Goal: Task Accomplishment & Management: Manage account settings

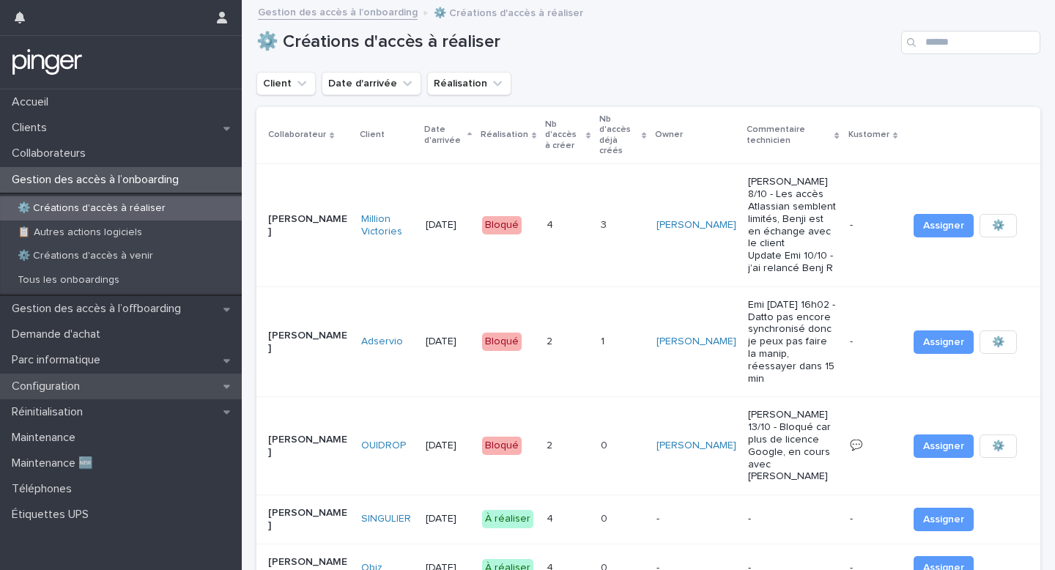
click at [109, 393] on div "Configuration" at bounding box center [121, 386] width 242 height 26
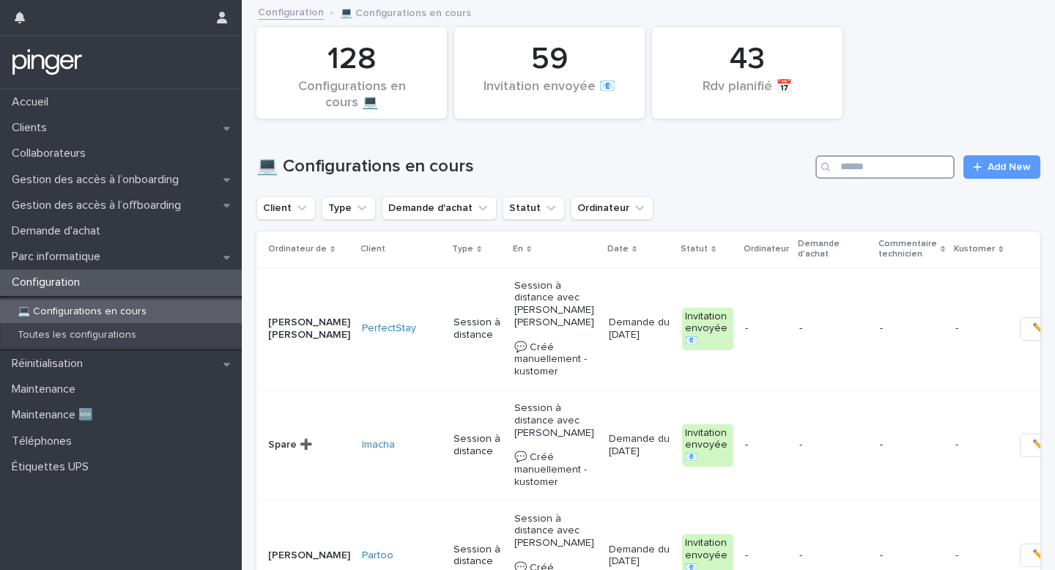
click at [863, 159] on input "Search" at bounding box center [884, 166] width 139 height 23
paste input "**********"
type input "**********"
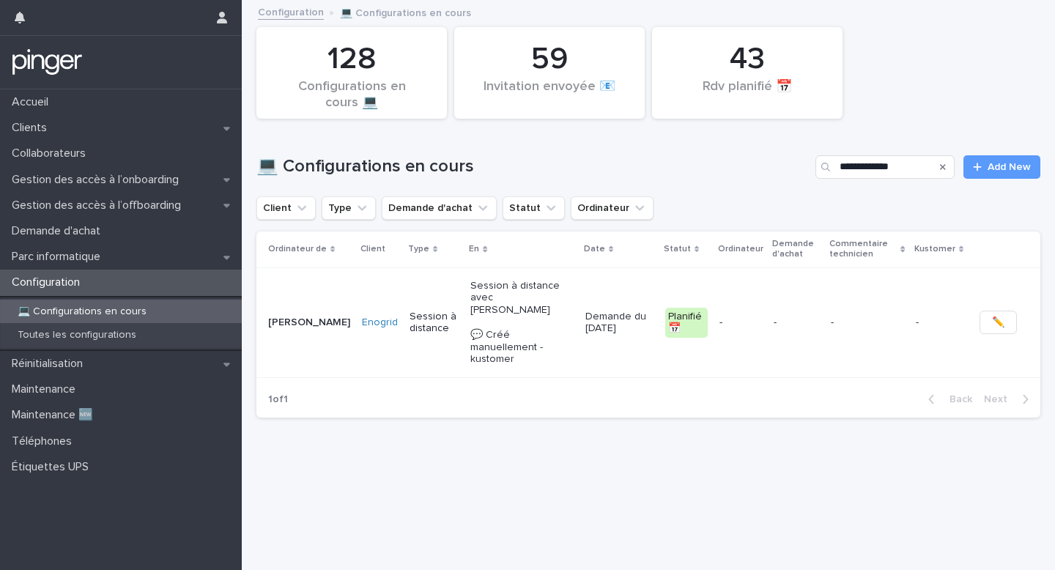
click at [585, 319] on p "Demande du [DATE]" at bounding box center [619, 323] width 68 height 25
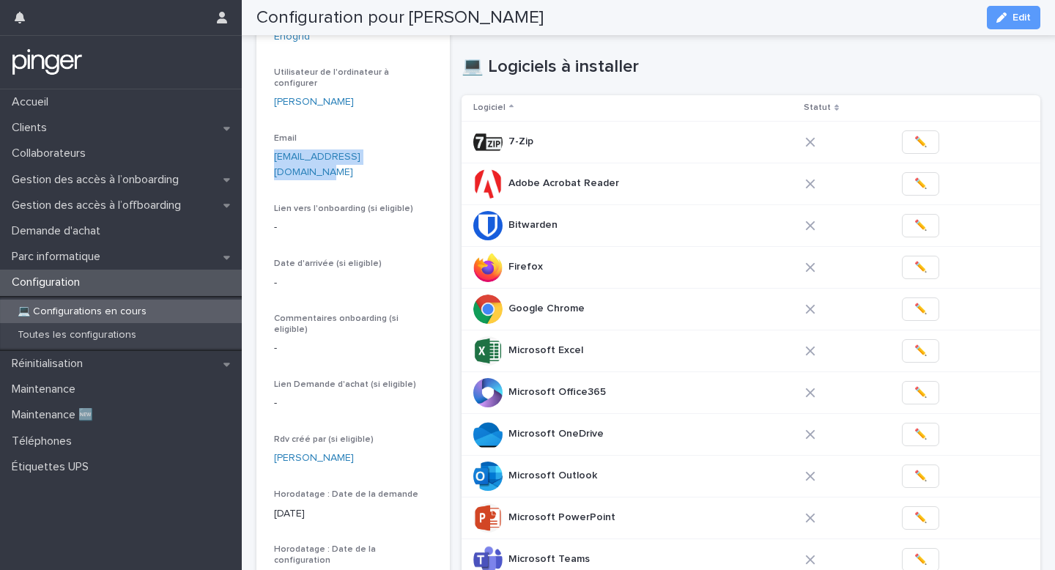
scroll to position [168, 0]
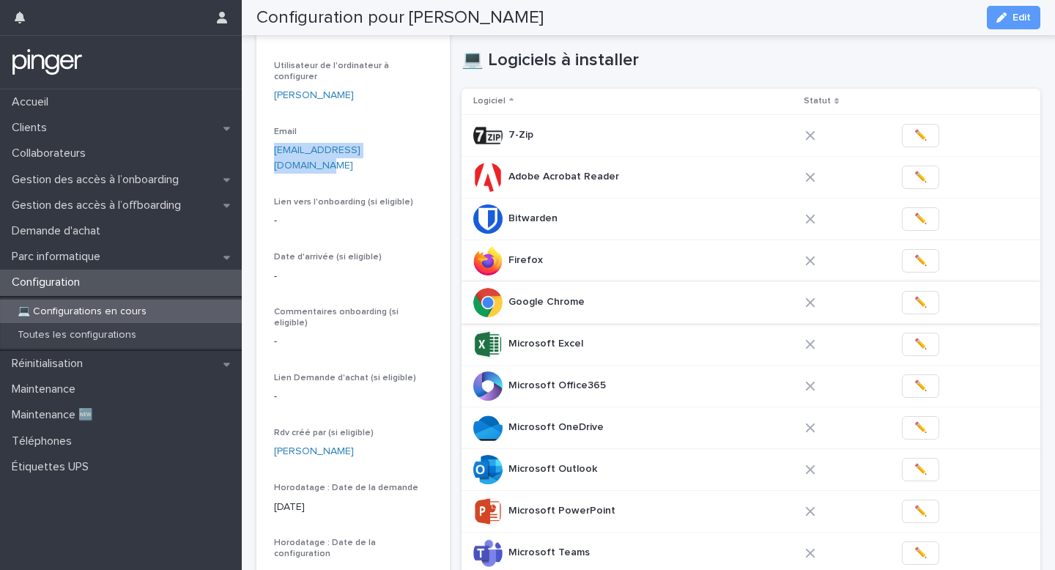
click at [918, 307] on span "✏️" at bounding box center [920, 302] width 12 height 15
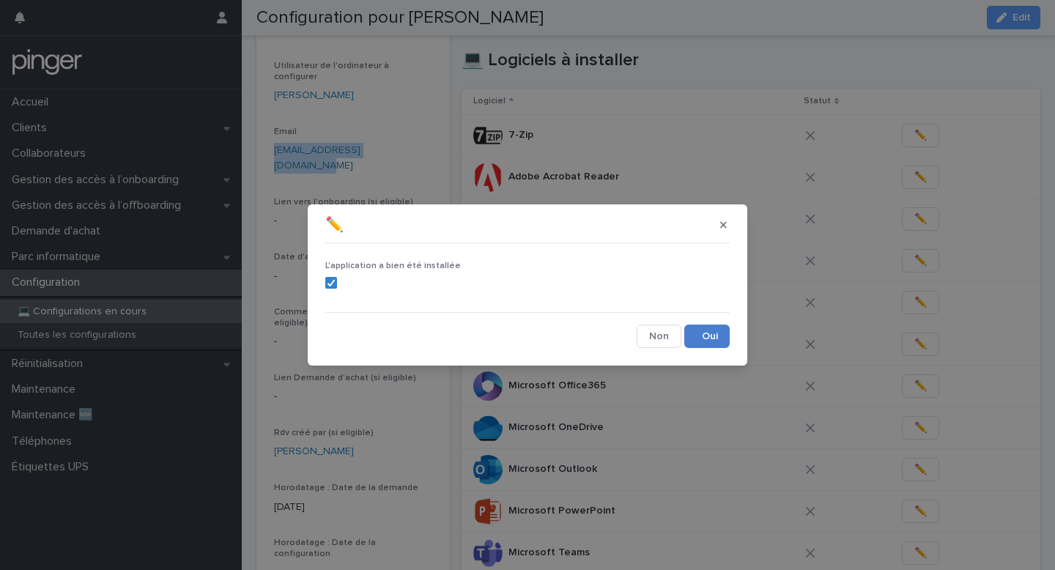
click at [696, 326] on button "Save" at bounding box center [706, 335] width 45 height 23
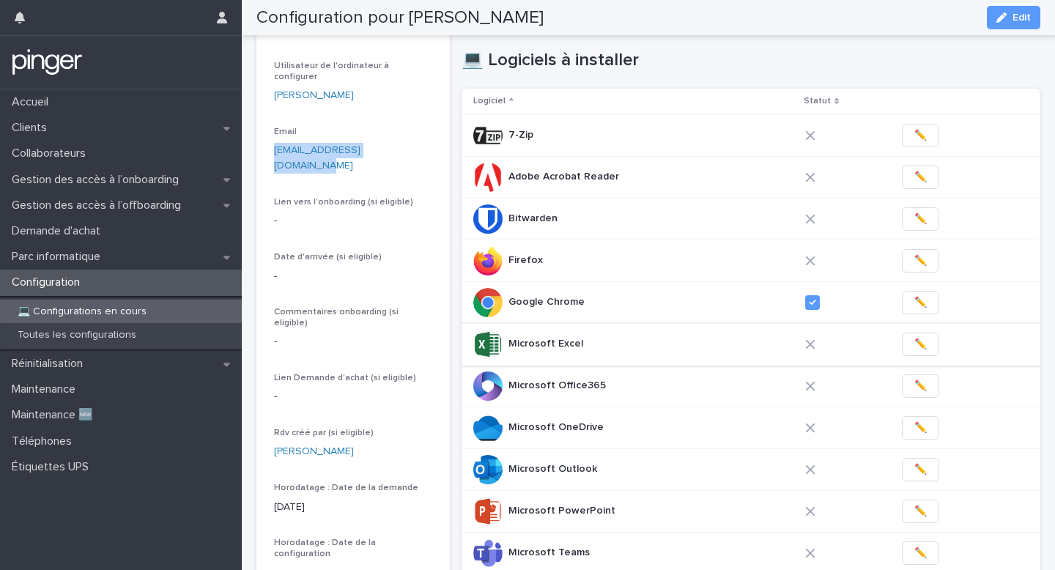
click at [914, 338] on span "✏️" at bounding box center [920, 344] width 12 height 15
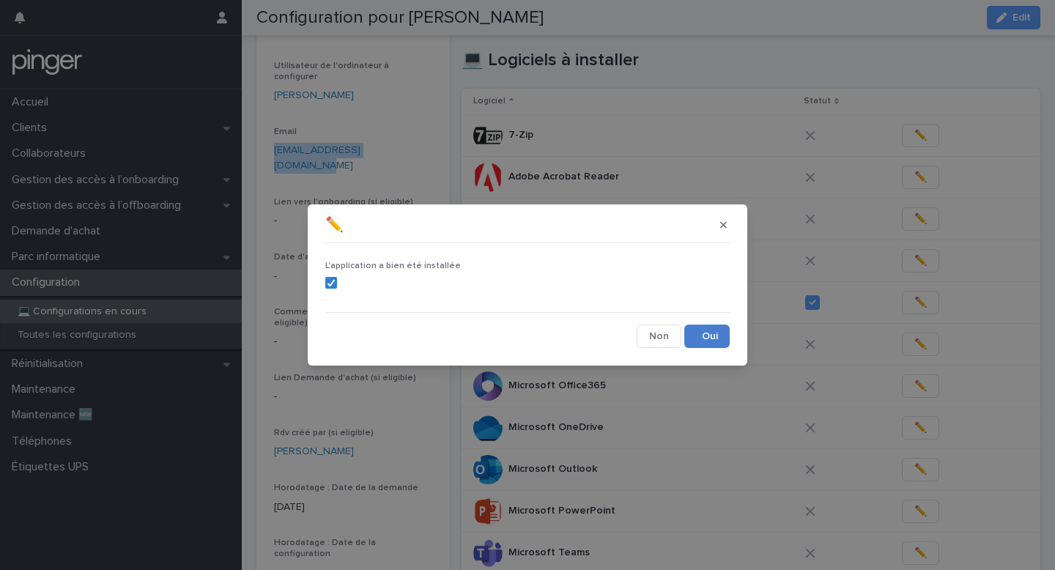
click at [710, 346] on button "Save" at bounding box center [706, 335] width 45 height 23
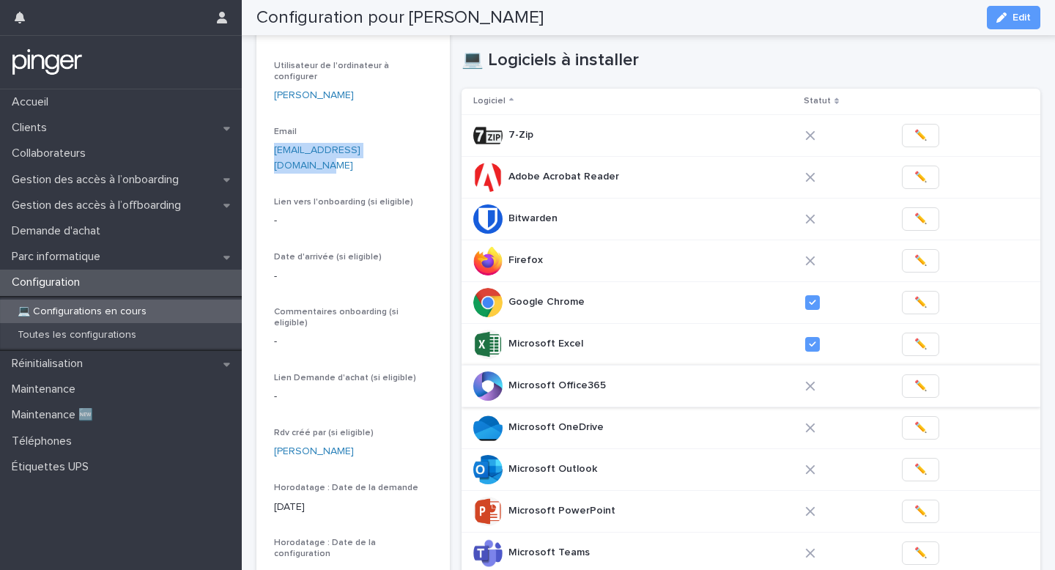
click at [914, 385] on span "✏️" at bounding box center [920, 386] width 12 height 15
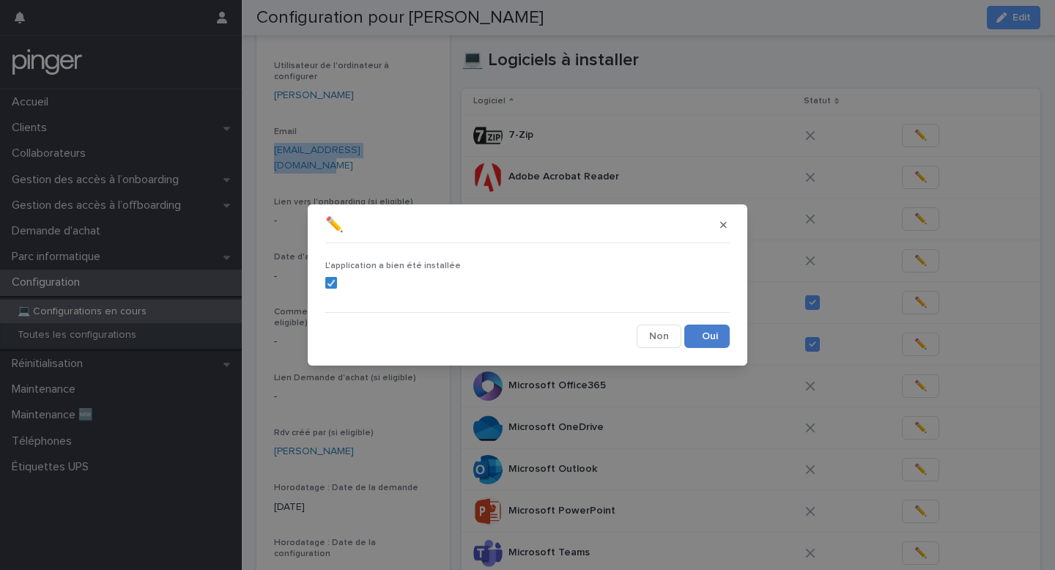
click at [696, 331] on button "Save" at bounding box center [706, 335] width 45 height 23
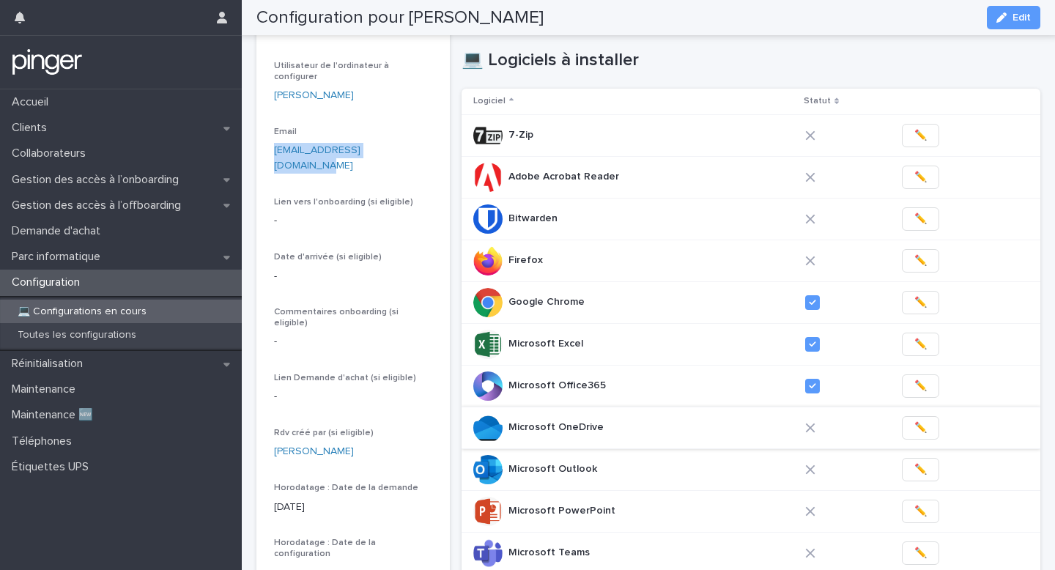
click at [914, 428] on span "✏️" at bounding box center [920, 427] width 12 height 15
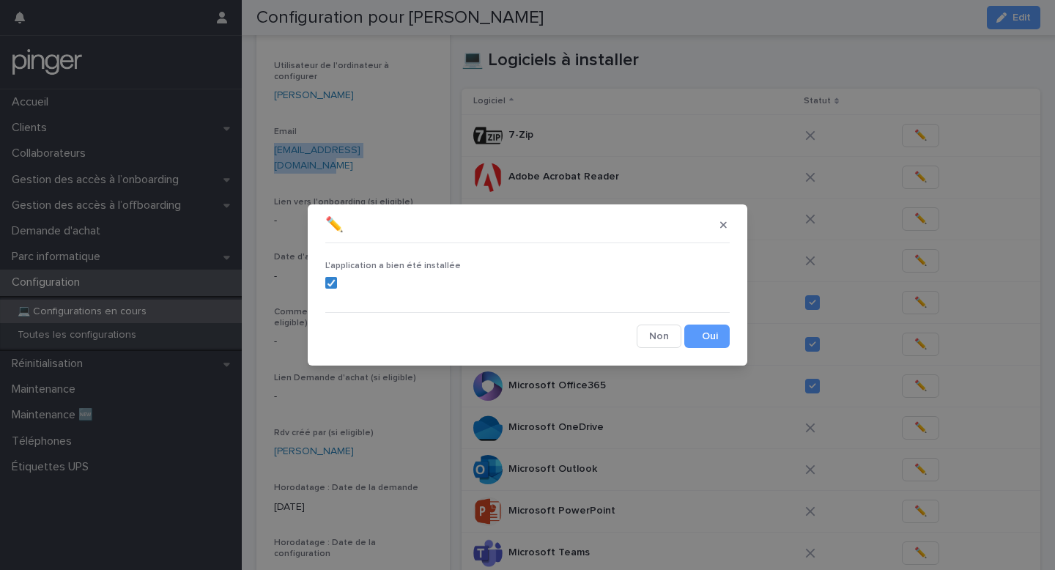
click at [700, 333] on button "Save" at bounding box center [706, 335] width 45 height 23
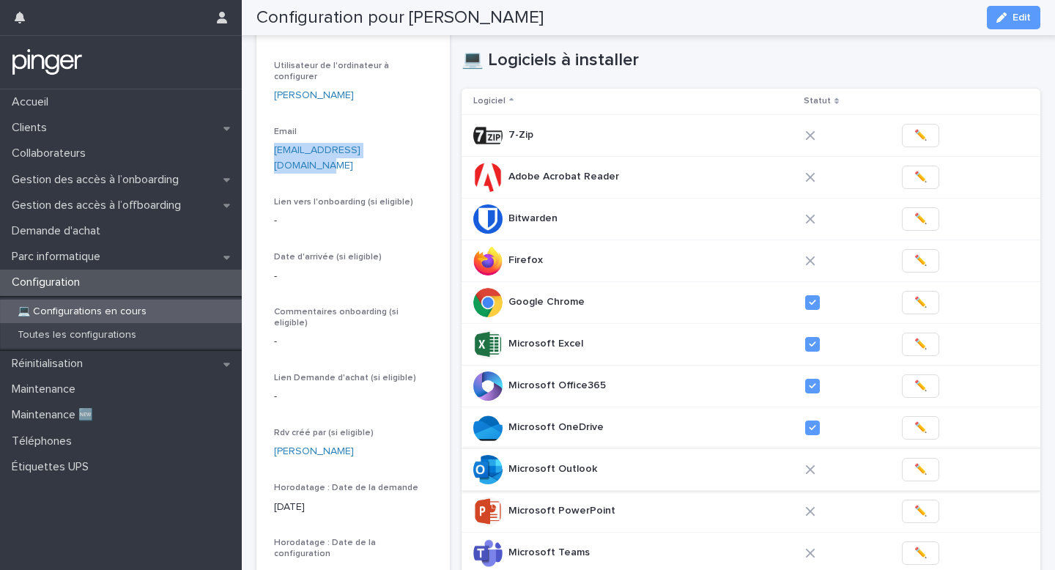
click at [926, 470] on button "✏️" at bounding box center [920, 469] width 37 height 23
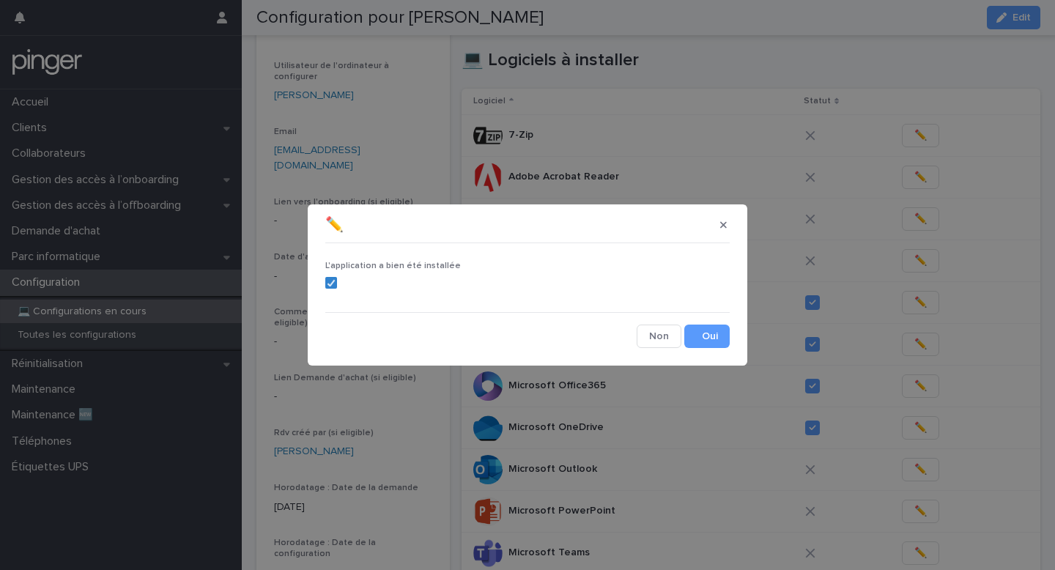
click at [729, 346] on div "Save" at bounding box center [706, 335] width 45 height 23
click at [715, 338] on button "Save" at bounding box center [706, 335] width 45 height 23
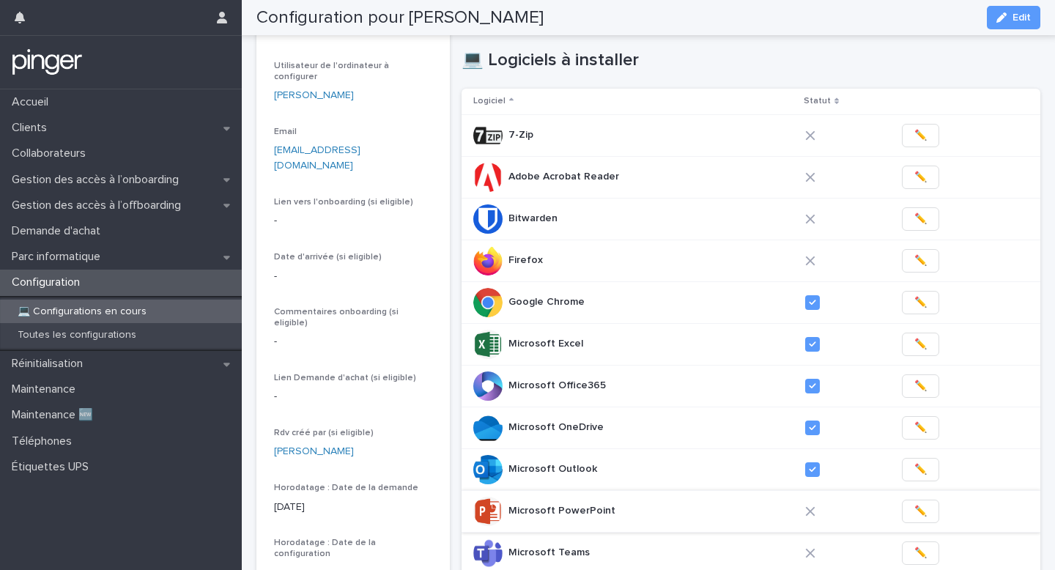
click at [917, 508] on span "✏️" at bounding box center [920, 511] width 12 height 15
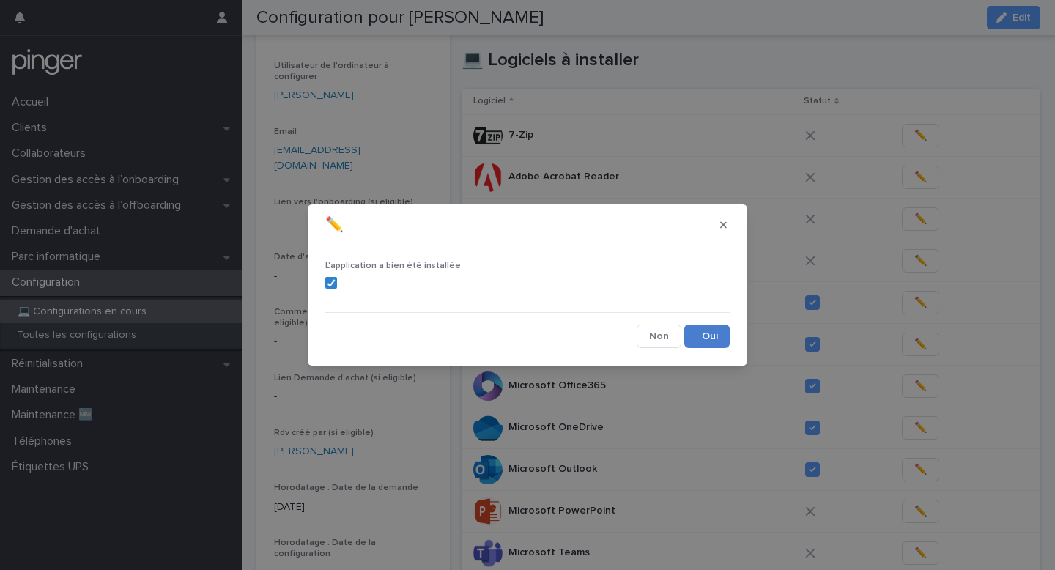
click at [707, 335] on button "Save" at bounding box center [706, 335] width 45 height 23
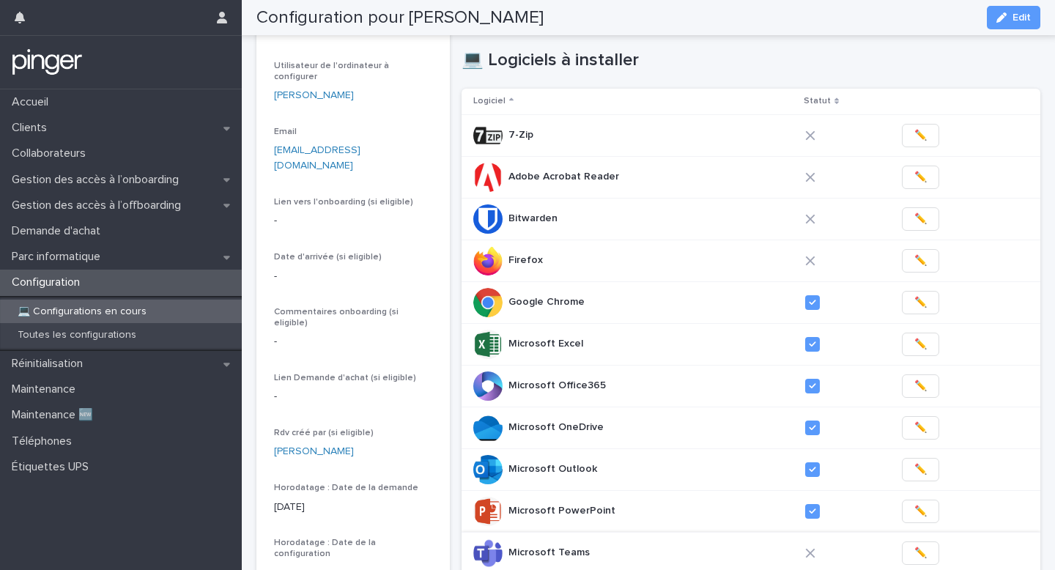
click at [918, 546] on span "✏️" at bounding box center [920, 553] width 12 height 15
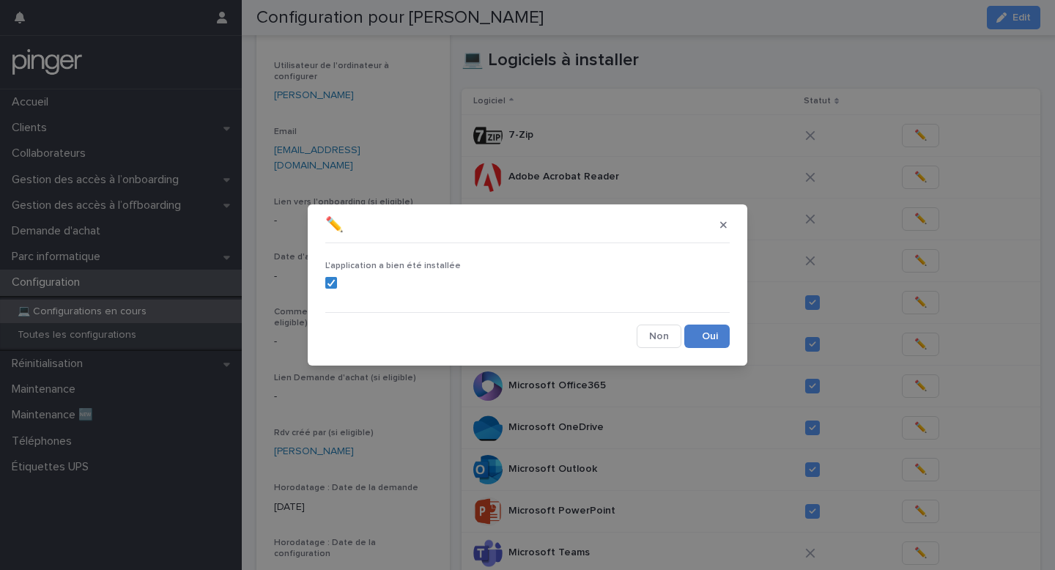
click at [710, 337] on button "Save" at bounding box center [706, 335] width 45 height 23
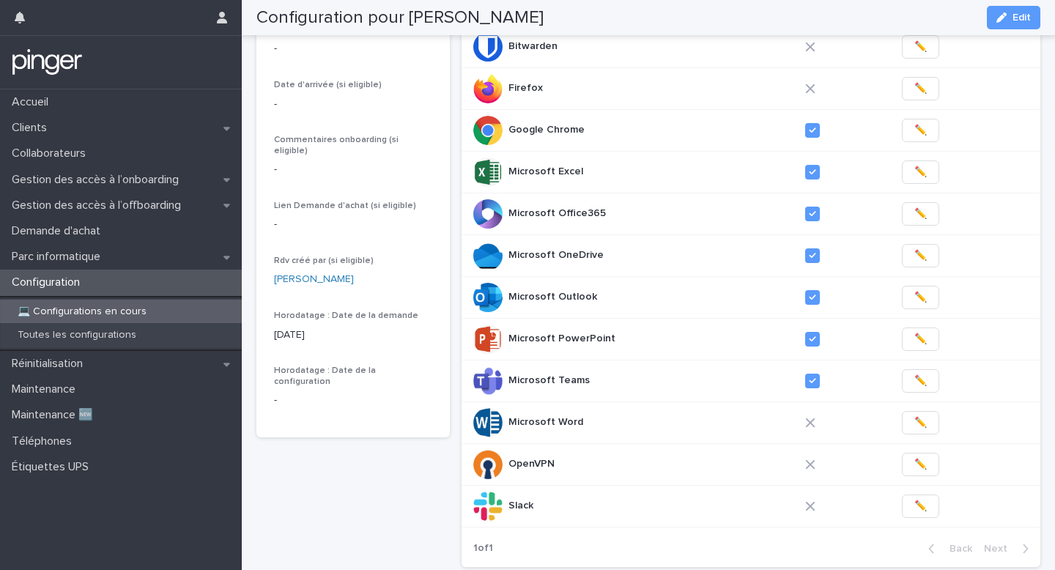
scroll to position [341, 0]
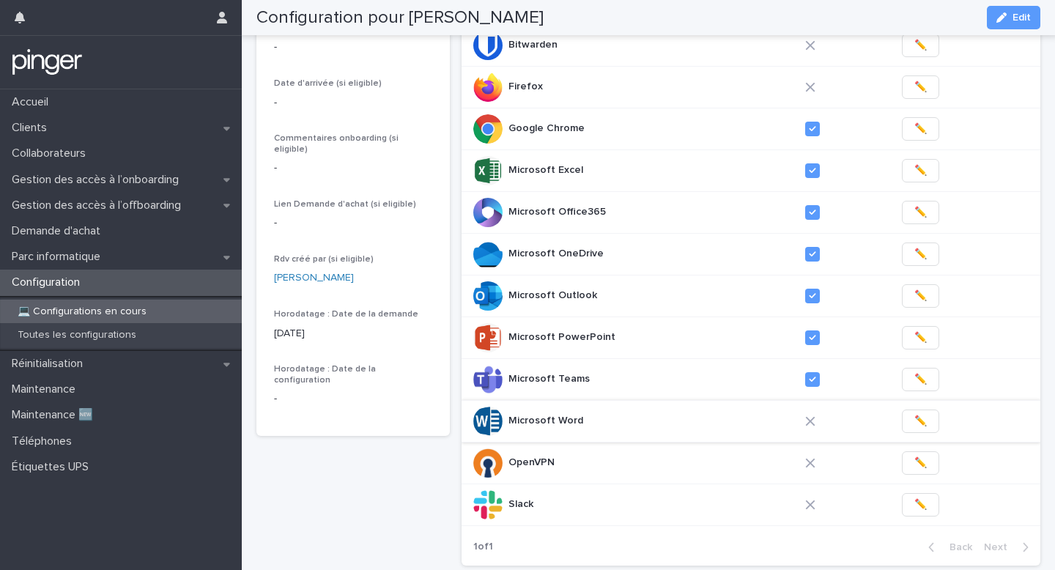
click at [914, 414] on span "✏️" at bounding box center [920, 421] width 12 height 15
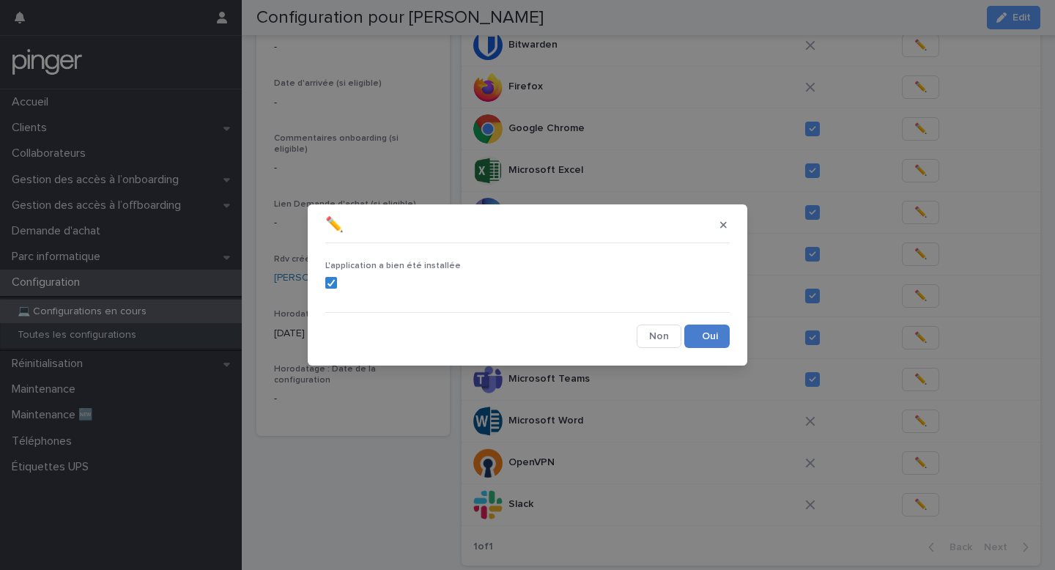
click at [709, 331] on button "Save" at bounding box center [706, 335] width 45 height 23
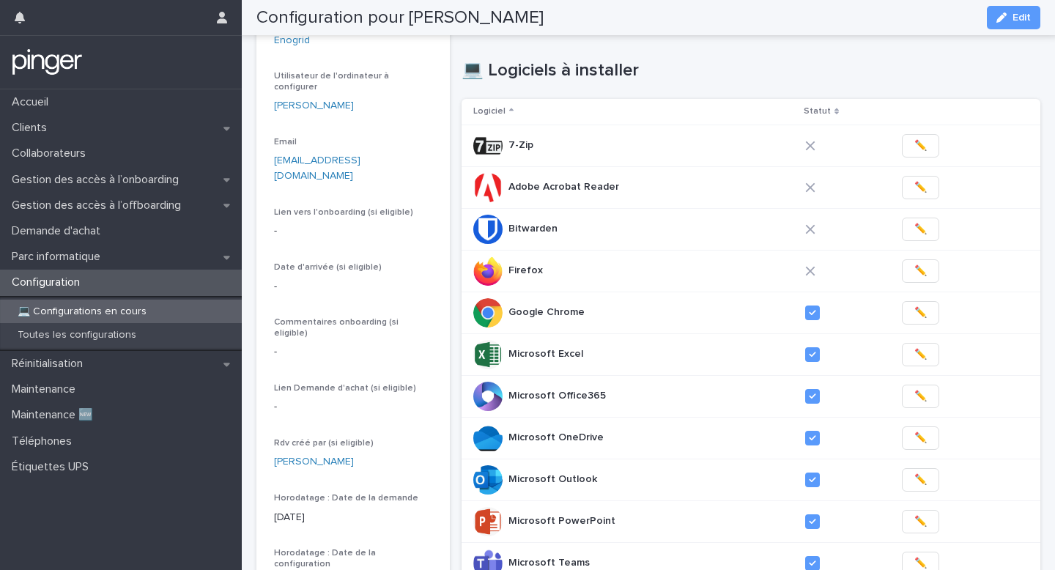
scroll to position [157, 0]
click at [915, 193] on span "✏️" at bounding box center [920, 188] width 12 height 15
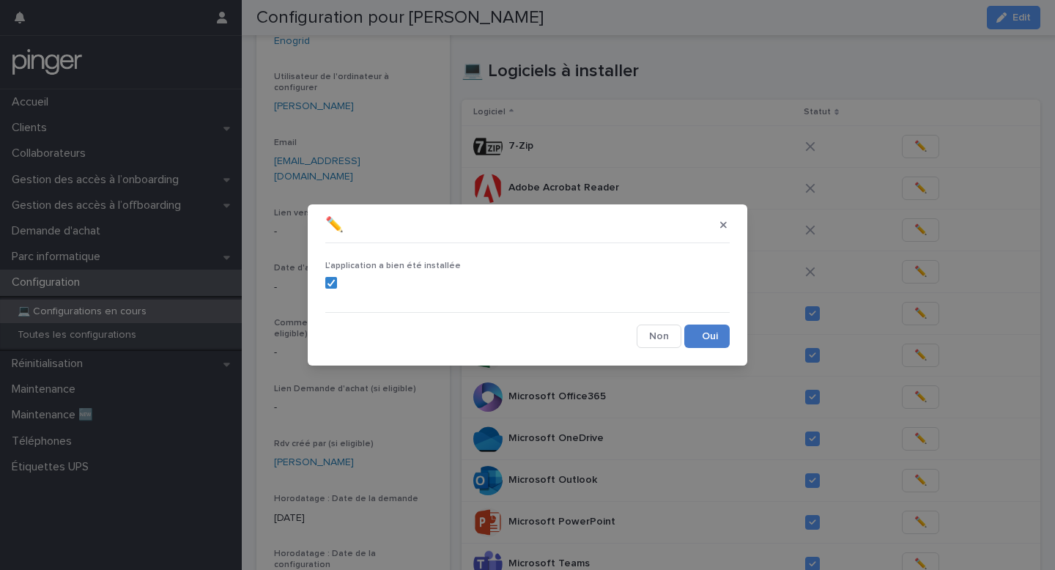
click at [703, 333] on button "Save" at bounding box center [706, 335] width 45 height 23
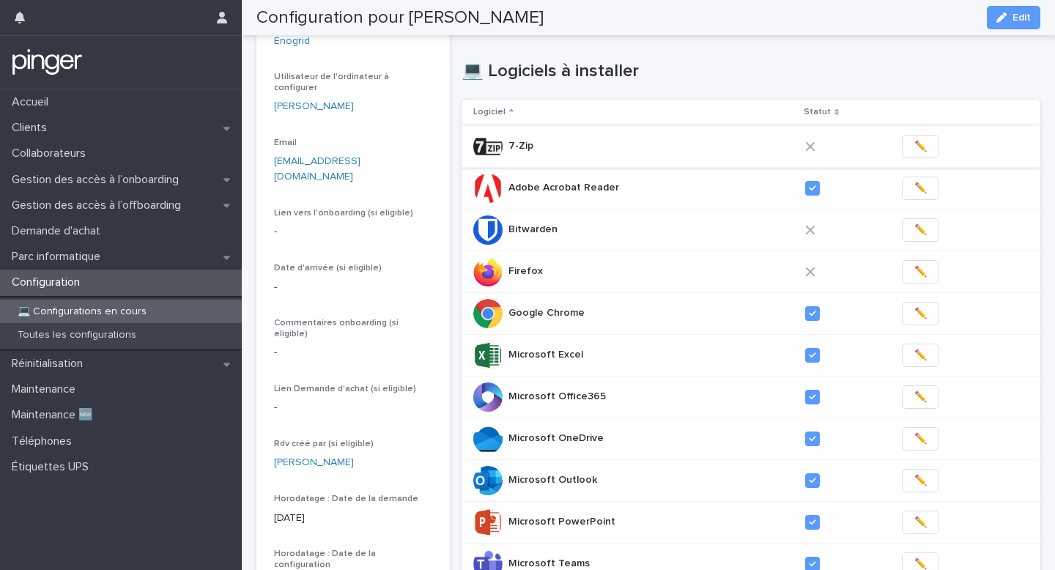
click at [918, 147] on span "✏️" at bounding box center [920, 146] width 12 height 15
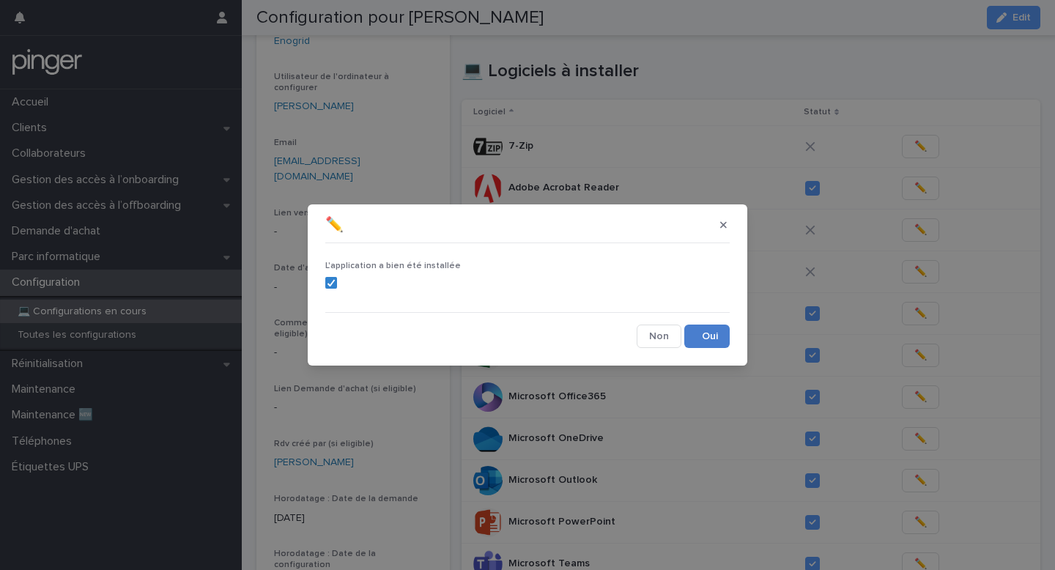
click at [704, 328] on button "Save" at bounding box center [706, 335] width 45 height 23
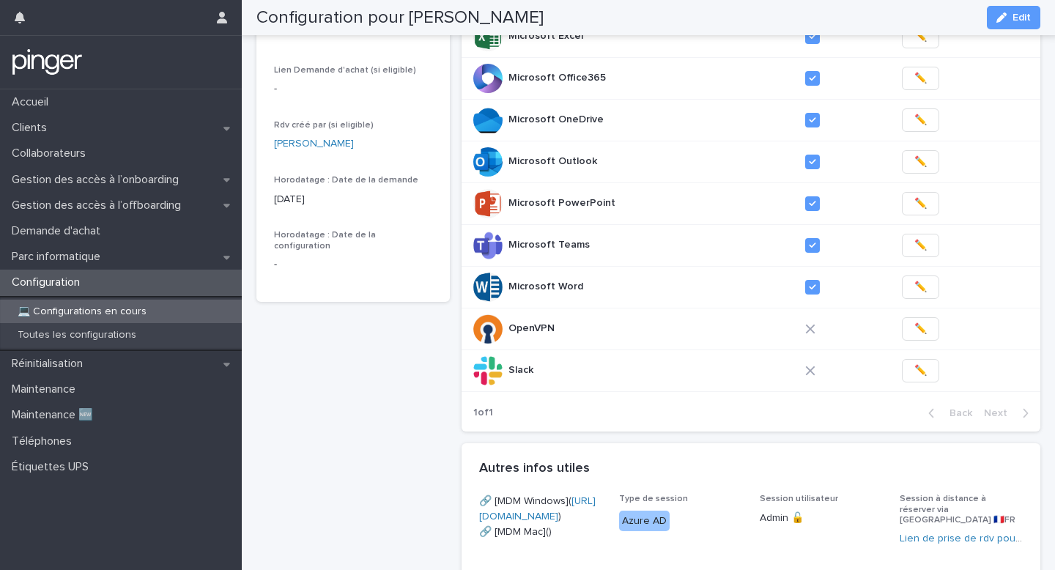
scroll to position [469, 0]
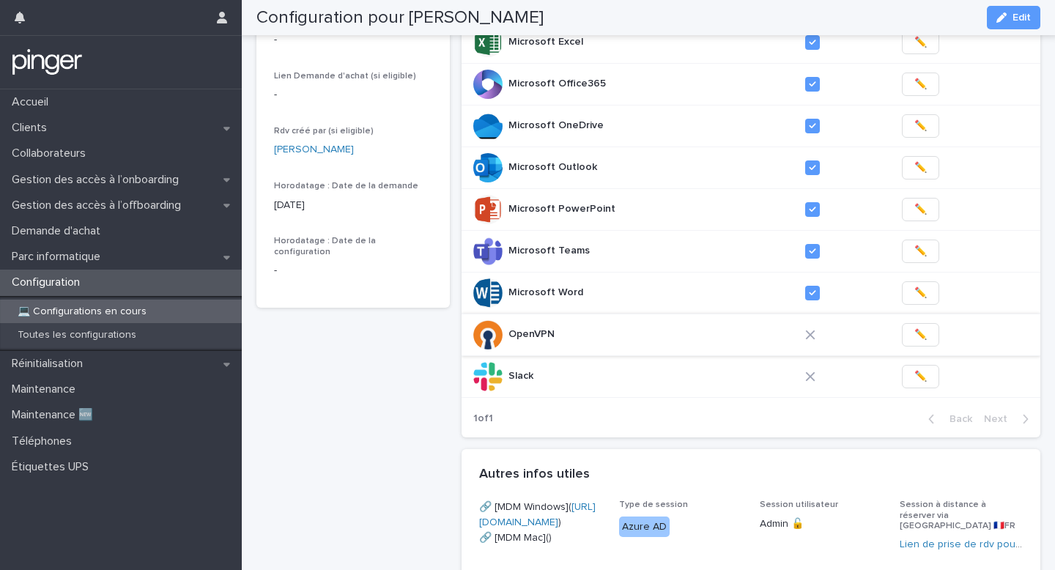
click at [918, 337] on span "✏️" at bounding box center [920, 334] width 12 height 15
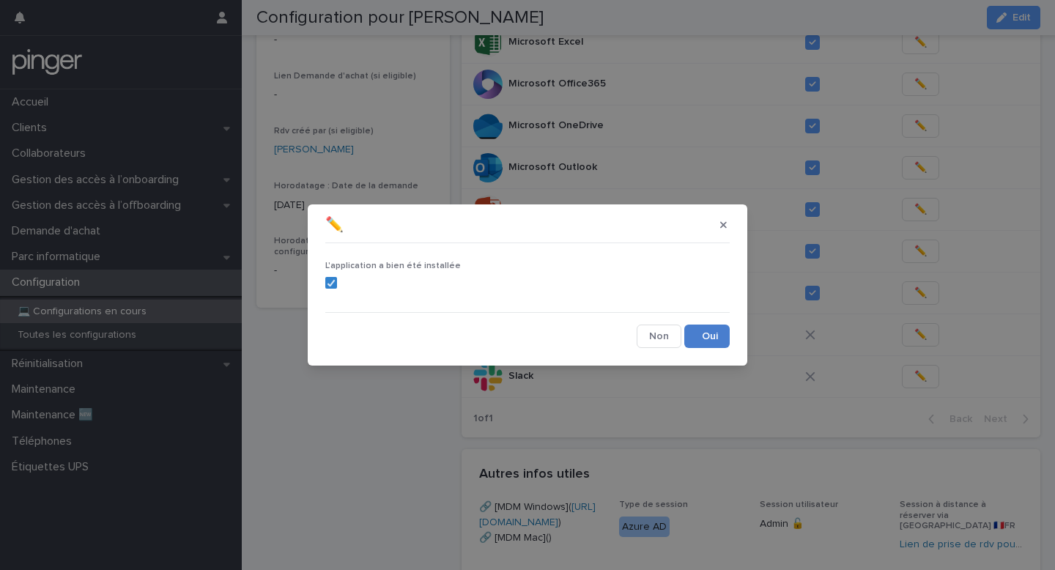
click at [699, 331] on button "Save" at bounding box center [706, 335] width 45 height 23
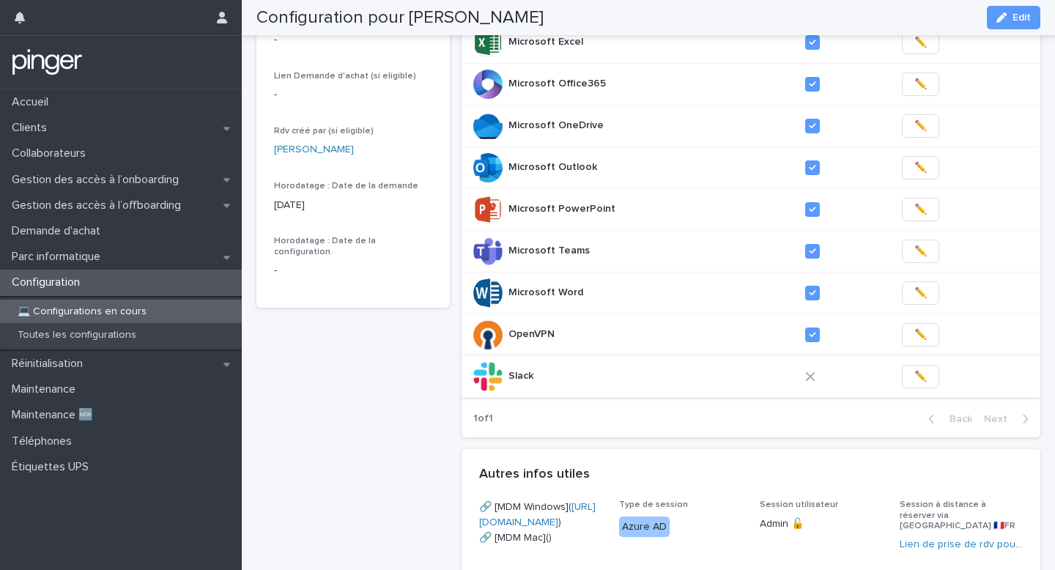
click at [916, 375] on span "✏️" at bounding box center [920, 376] width 12 height 15
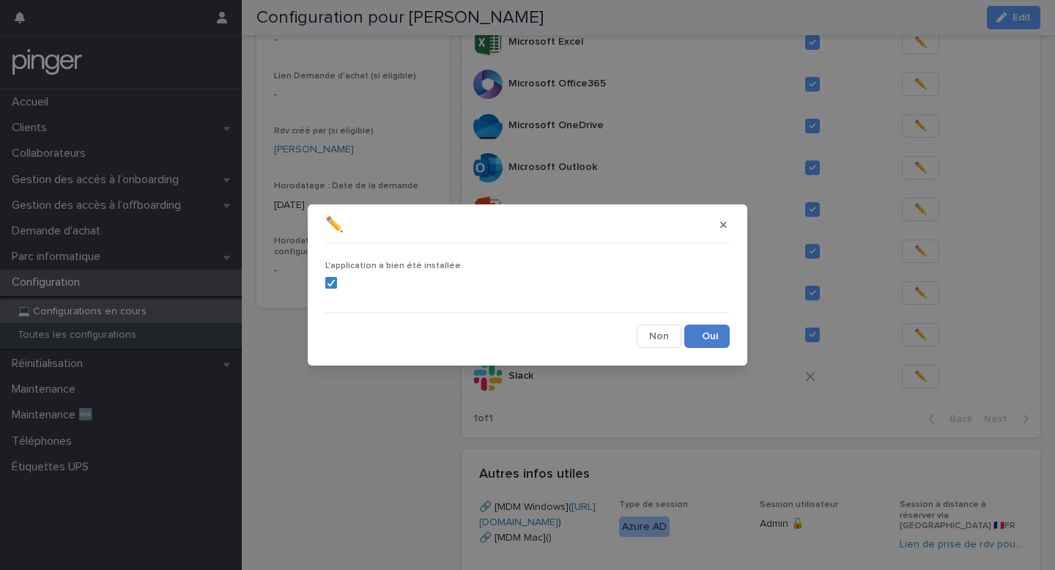
click at [708, 336] on button "Save" at bounding box center [706, 335] width 45 height 23
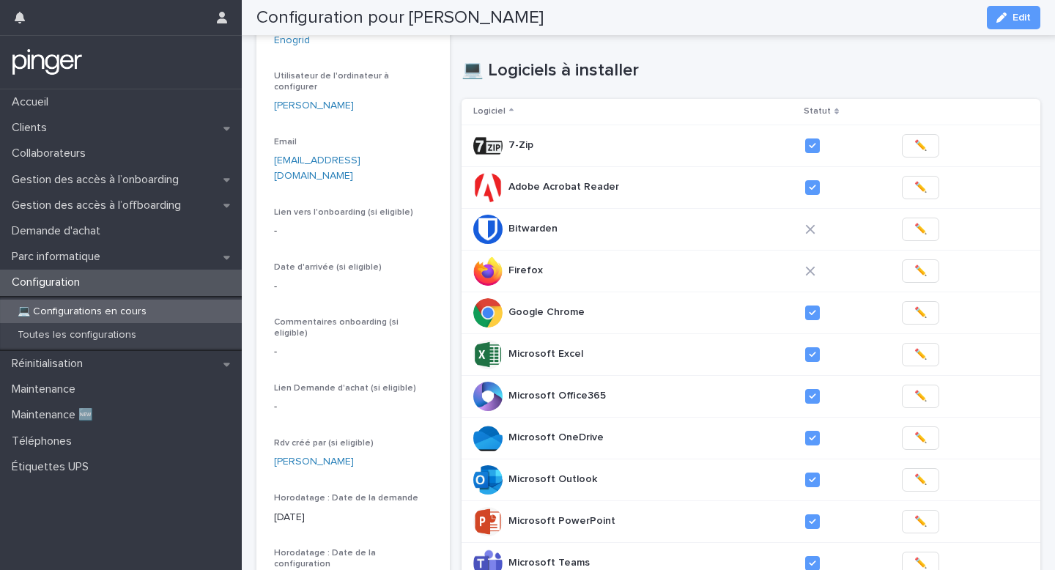
scroll to position [156, 0]
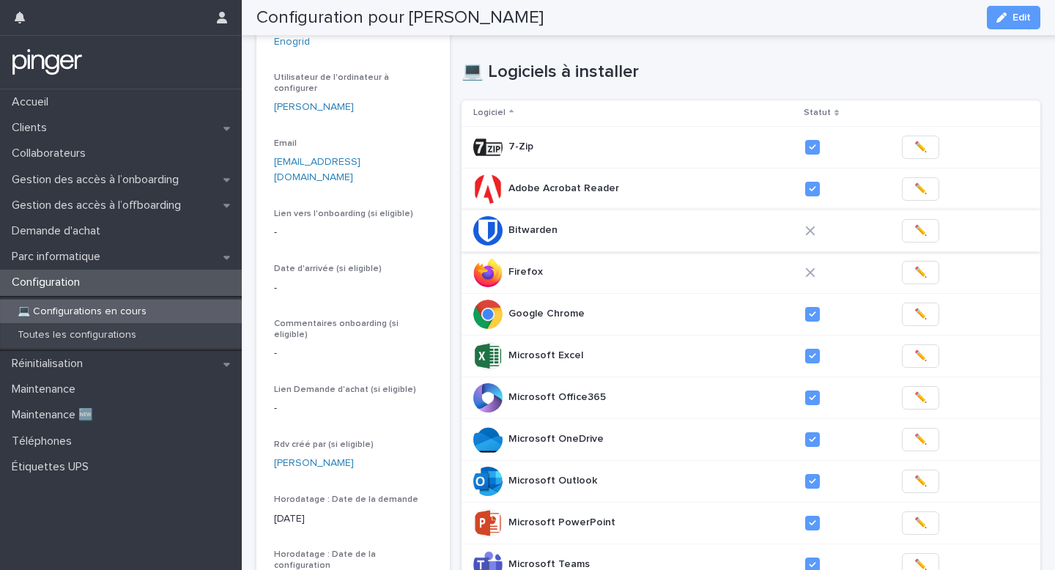
click at [916, 225] on span "✏️" at bounding box center [920, 230] width 12 height 15
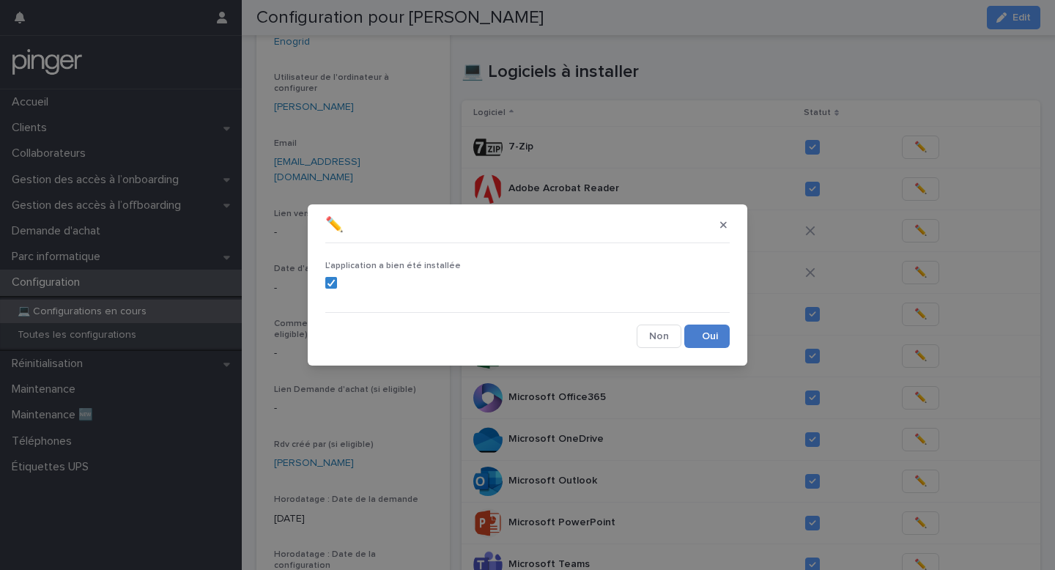
click at [704, 330] on button "Save" at bounding box center [706, 335] width 45 height 23
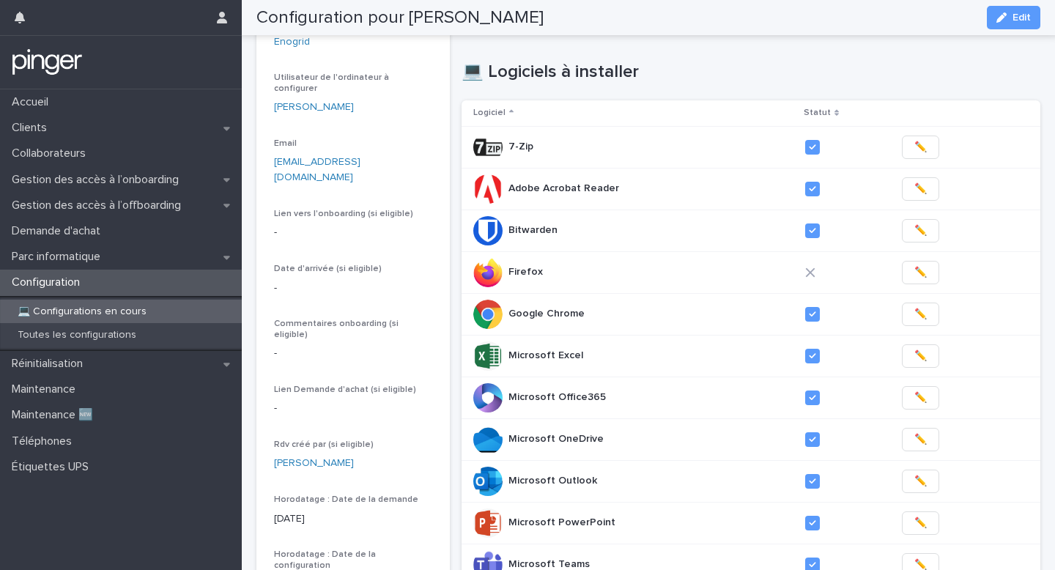
click at [917, 275] on span "✏️" at bounding box center [920, 272] width 12 height 15
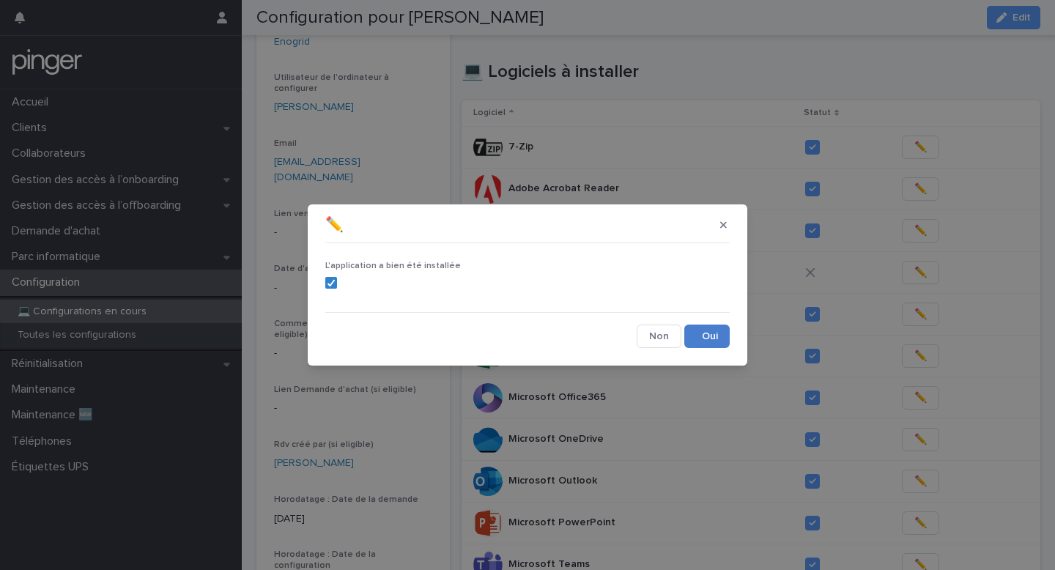
click at [710, 339] on button "Save" at bounding box center [706, 335] width 45 height 23
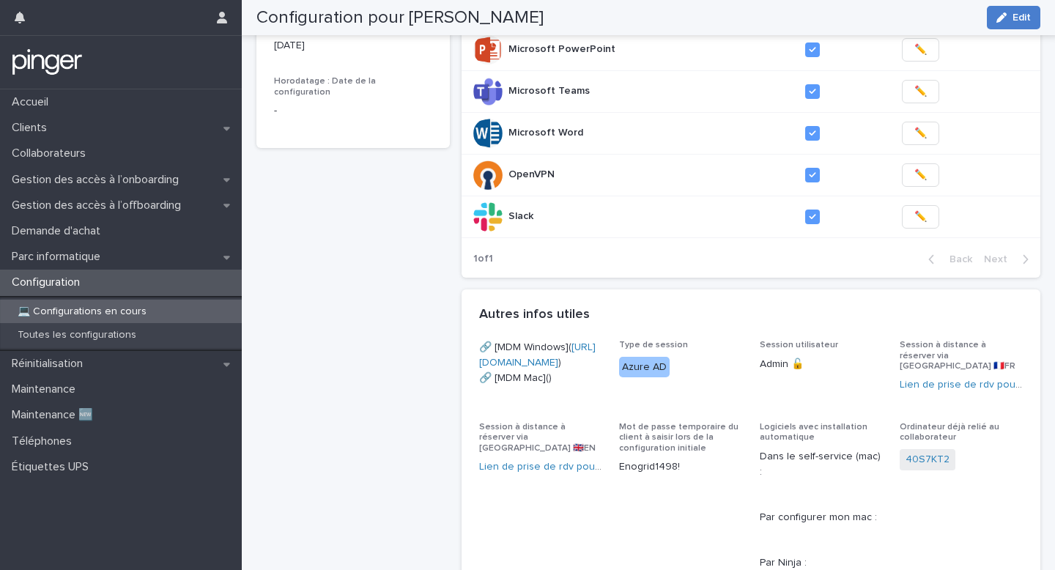
click at [1007, 21] on div "button" at bounding box center [1004, 17] width 16 height 10
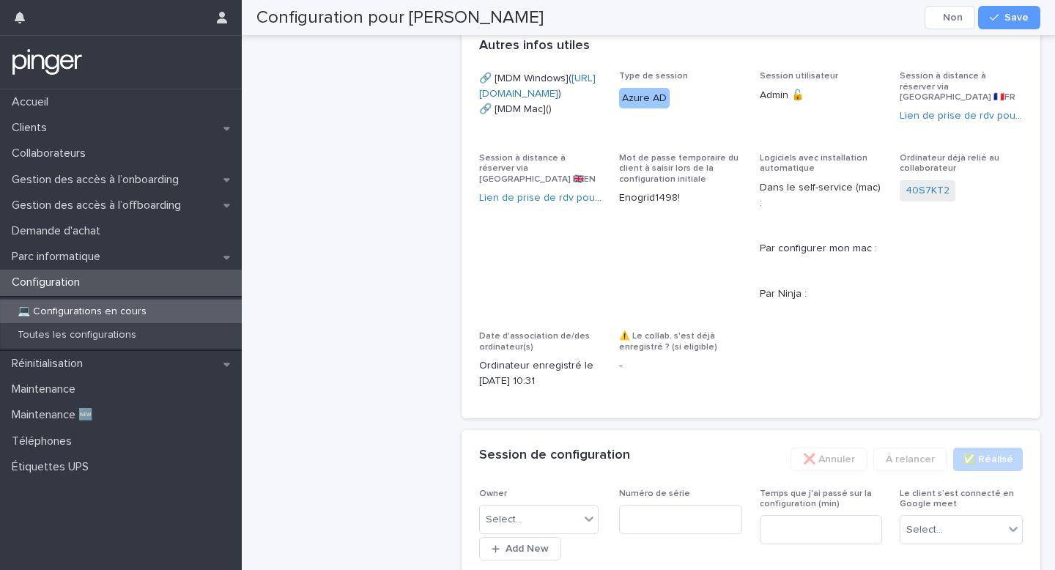
scroll to position [1129, 0]
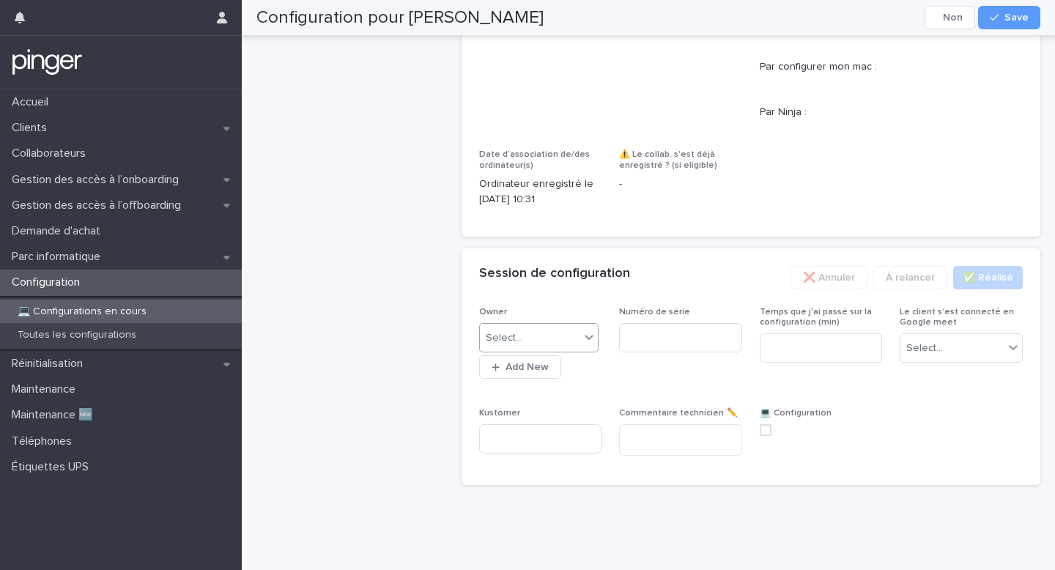
click at [554, 349] on div "Select..." at bounding box center [530, 338] width 100 height 24
type input "***"
click at [543, 360] on div "[PERSON_NAME]" at bounding box center [539, 370] width 119 height 26
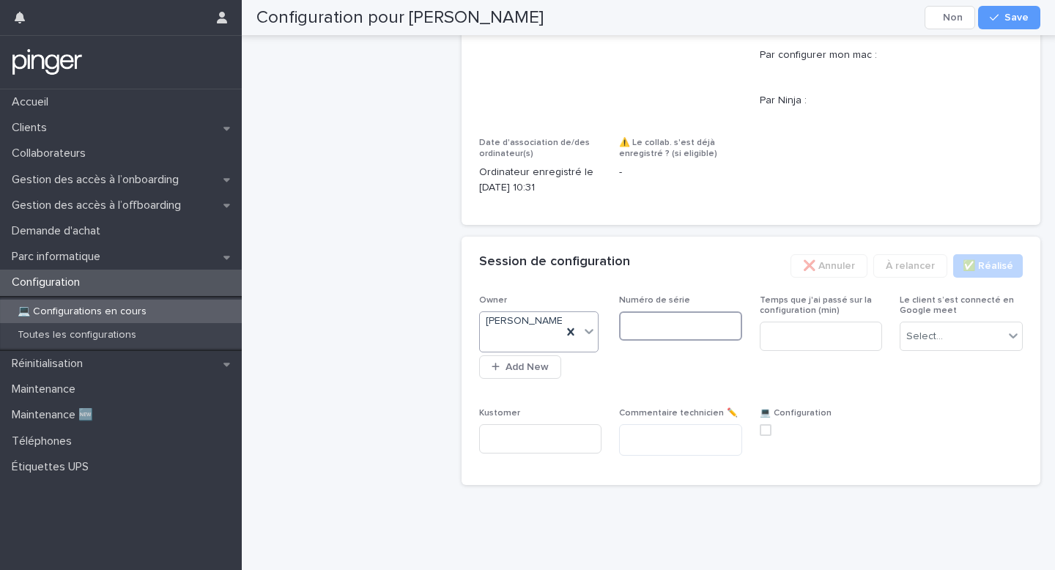
click at [691, 341] on input at bounding box center [680, 325] width 123 height 29
paste input "*******"
type input "*******"
click at [798, 351] on input at bounding box center [820, 335] width 123 height 29
type input "**"
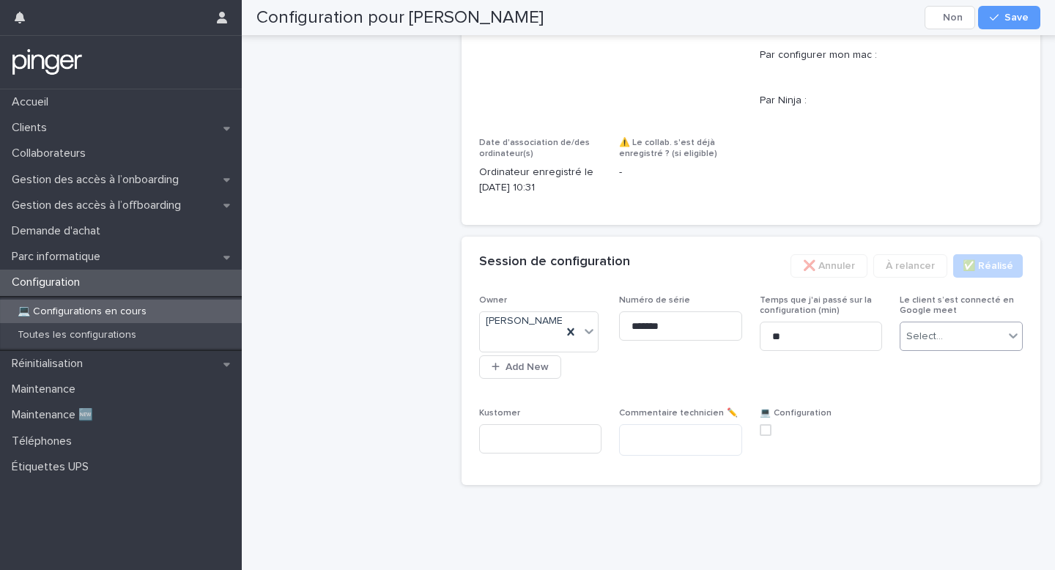
click at [920, 344] on div "Select..." at bounding box center [924, 336] width 37 height 15
click at [920, 401] on span "Non" at bounding box center [919, 405] width 26 height 16
click at [767, 436] on span at bounding box center [765, 430] width 12 height 12
click at [1015, 21] on span "Save" at bounding box center [1016, 17] width 24 height 10
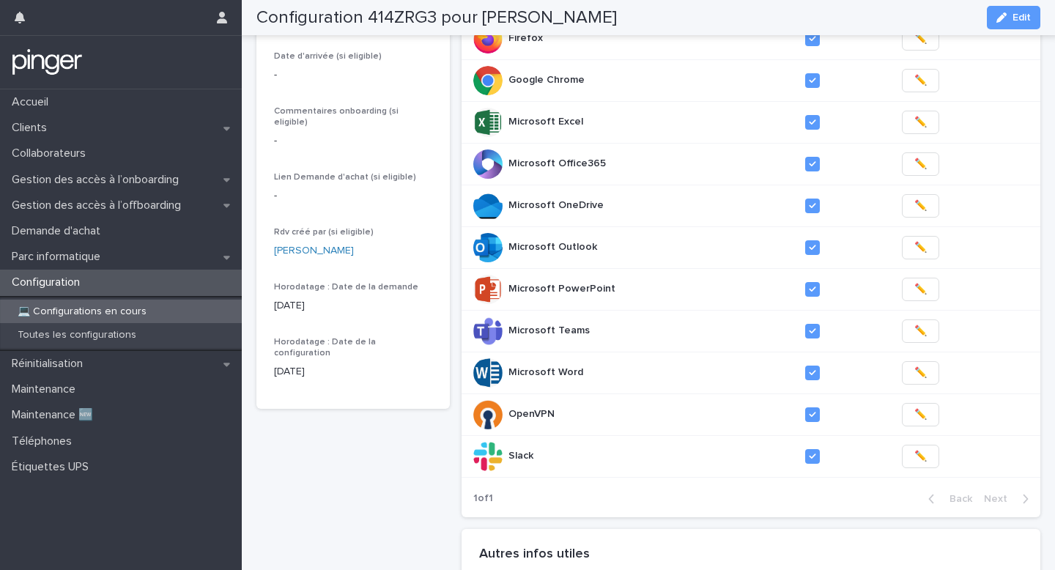
scroll to position [395, 0]
